Goal: Information Seeking & Learning: Learn about a topic

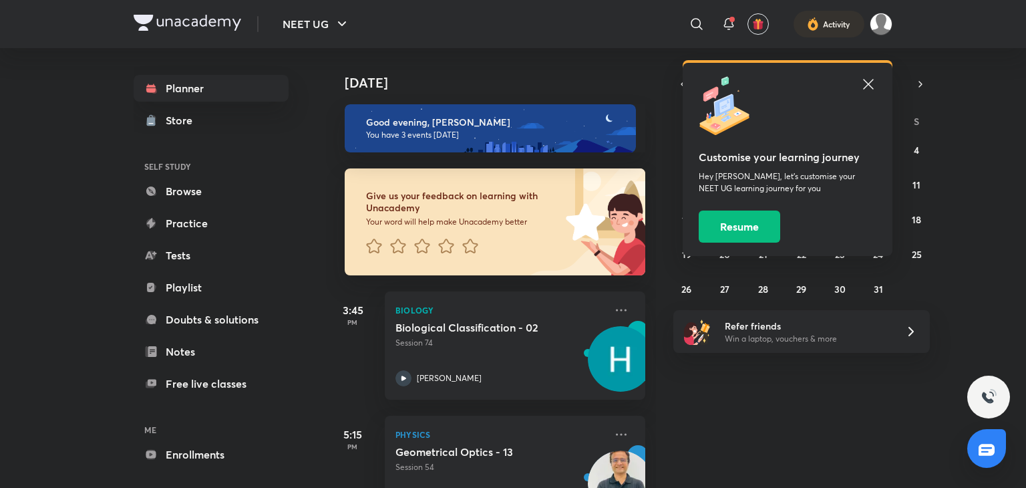
click at [867, 85] on icon at bounding box center [868, 84] width 10 height 10
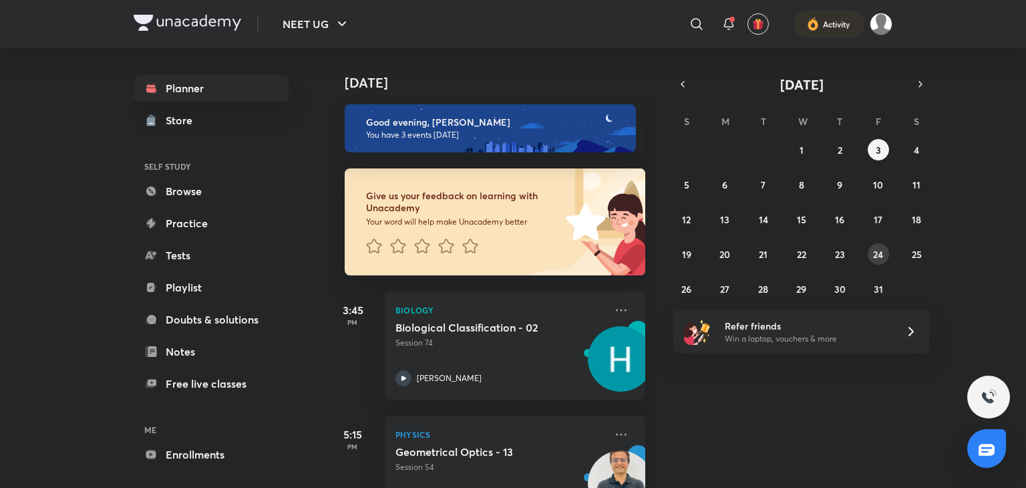
click at [873, 249] on abbr "24" at bounding box center [878, 254] width 10 height 13
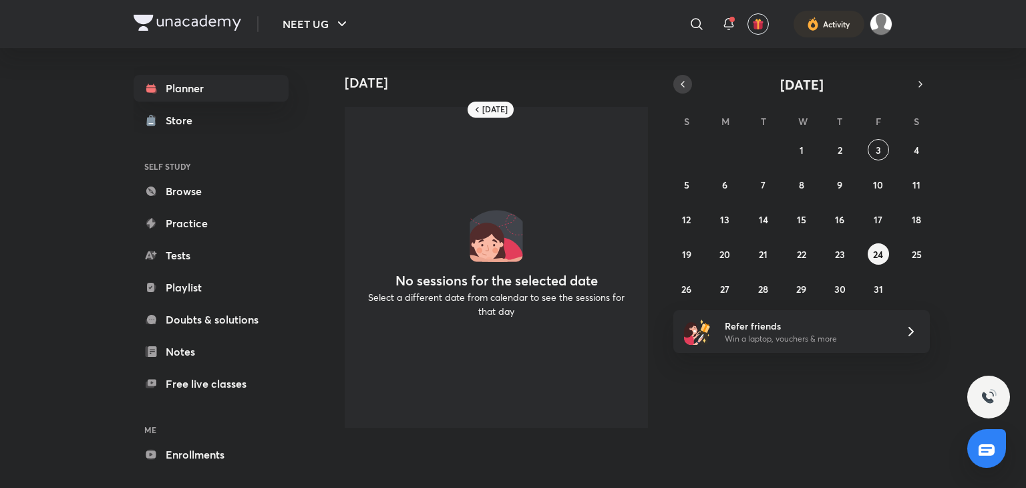
click at [683, 83] on icon "button" at bounding box center [682, 84] width 11 height 12
click at [725, 292] on abbr "29" at bounding box center [725, 289] width 10 height 13
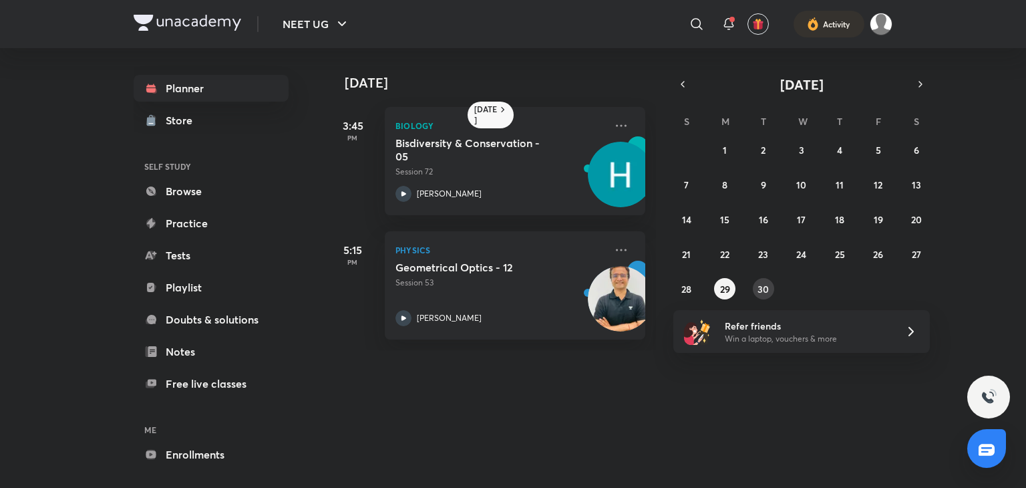
click at [759, 297] on button "30" at bounding box center [763, 288] width 21 height 21
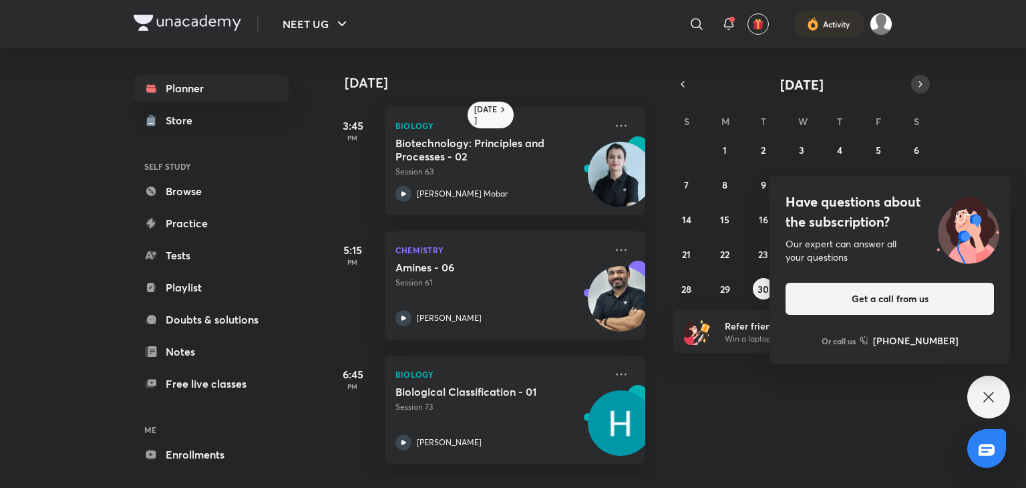
click at [916, 83] on icon "button" at bounding box center [920, 84] width 11 height 12
click at [800, 155] on abbr "1" at bounding box center [802, 150] width 4 height 13
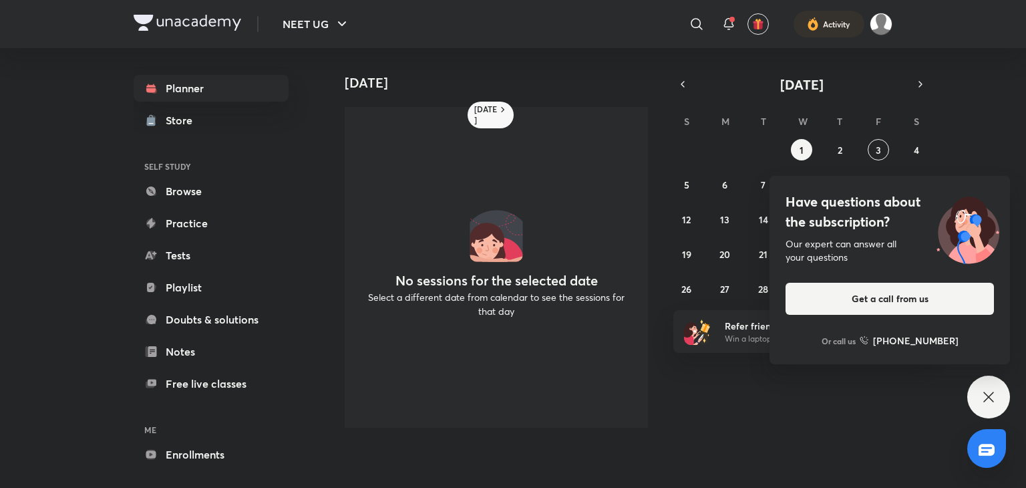
click at [988, 399] on icon at bounding box center [989, 397] width 16 height 16
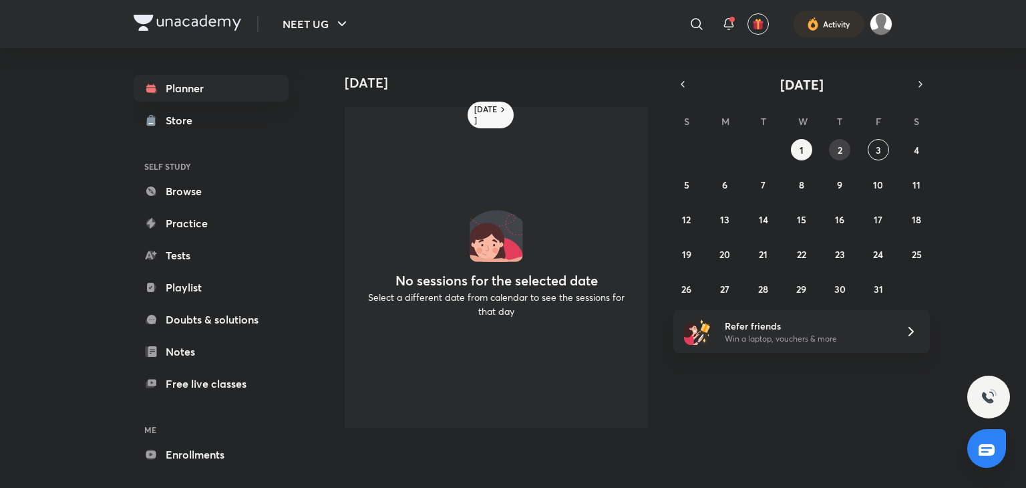
click at [850, 148] on button "2" at bounding box center [839, 149] width 21 height 21
click at [678, 81] on icon "button" at bounding box center [682, 84] width 11 height 12
click at [671, 291] on div "[DATE] No sessions for the selected date Select a different date from calendar …" at bounding box center [674, 243] width 697 height 390
click at [924, 251] on button "27" at bounding box center [916, 253] width 21 height 21
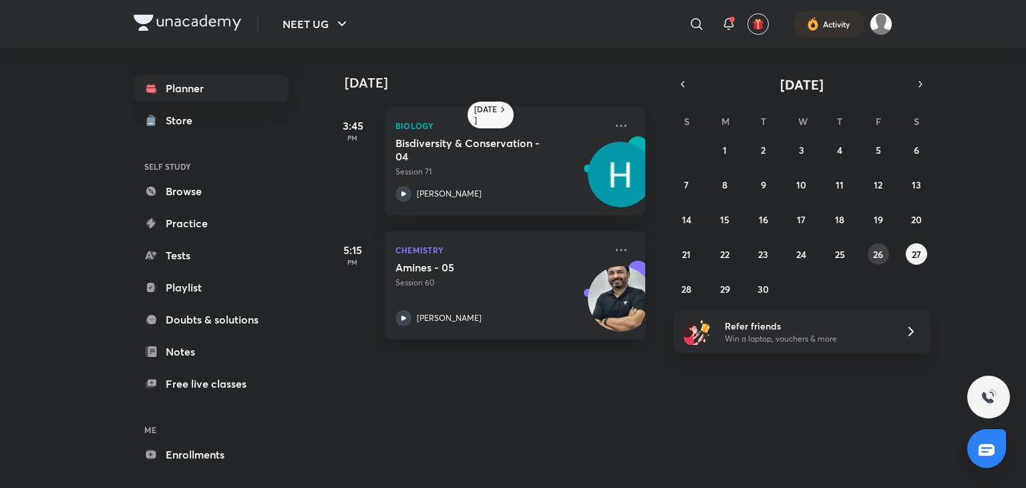
click at [883, 254] on abbr "26" at bounding box center [878, 254] width 10 height 13
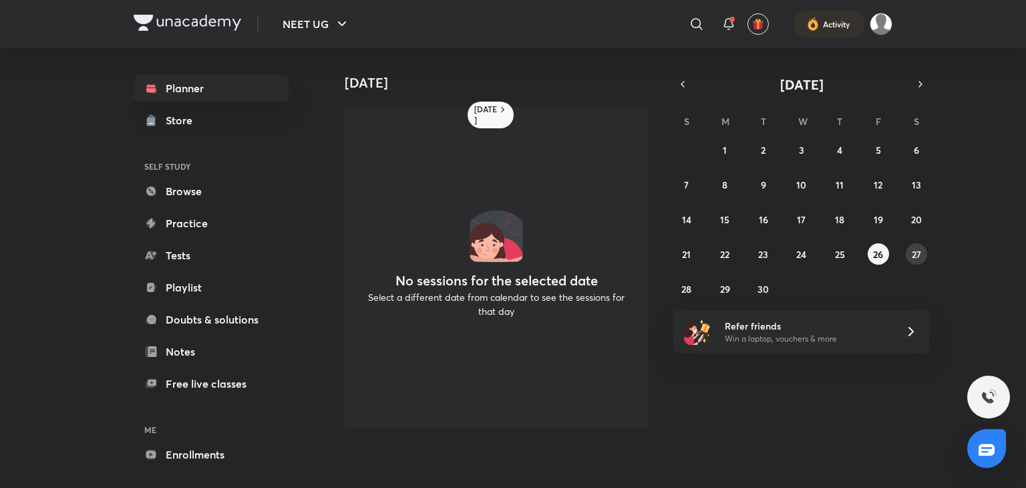
click at [919, 254] on abbr "27" at bounding box center [916, 254] width 9 height 13
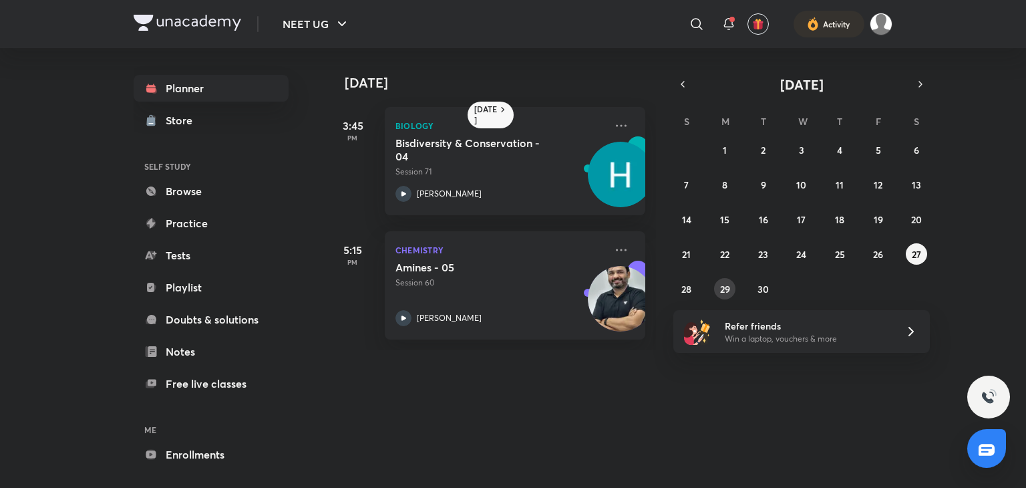
click at [723, 295] on button "29" at bounding box center [724, 288] width 21 height 21
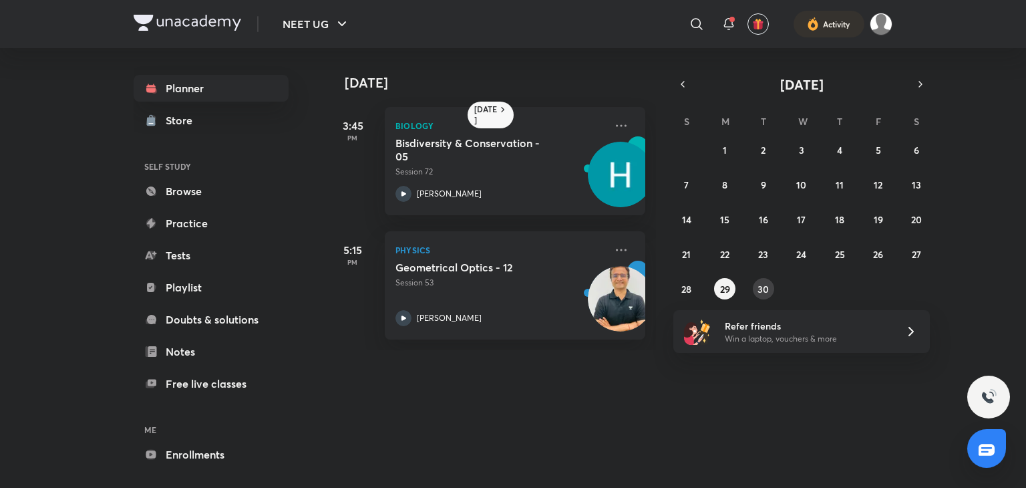
click at [763, 291] on abbr "30" at bounding box center [762, 289] width 11 height 13
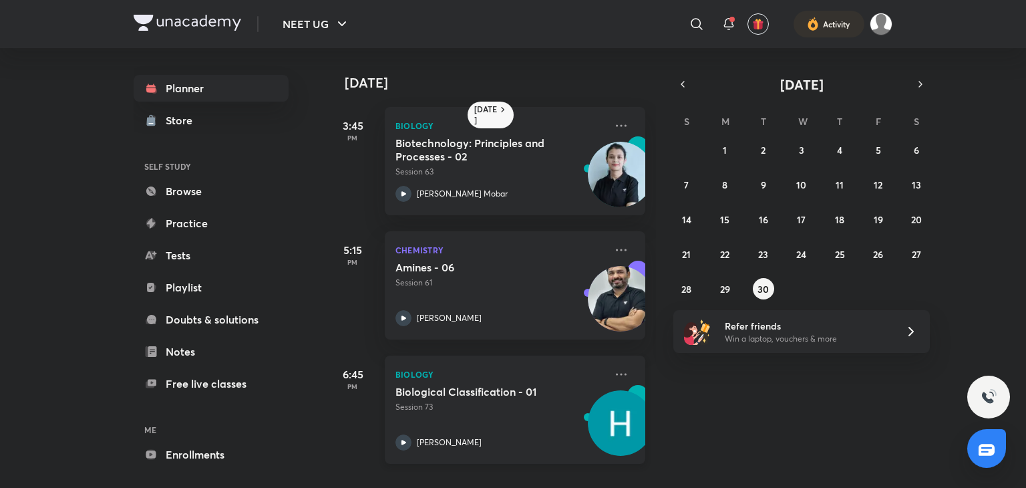
click at [407, 435] on icon at bounding box center [403, 442] width 16 height 16
